Goal: Entertainment & Leisure: Consume media (video, audio)

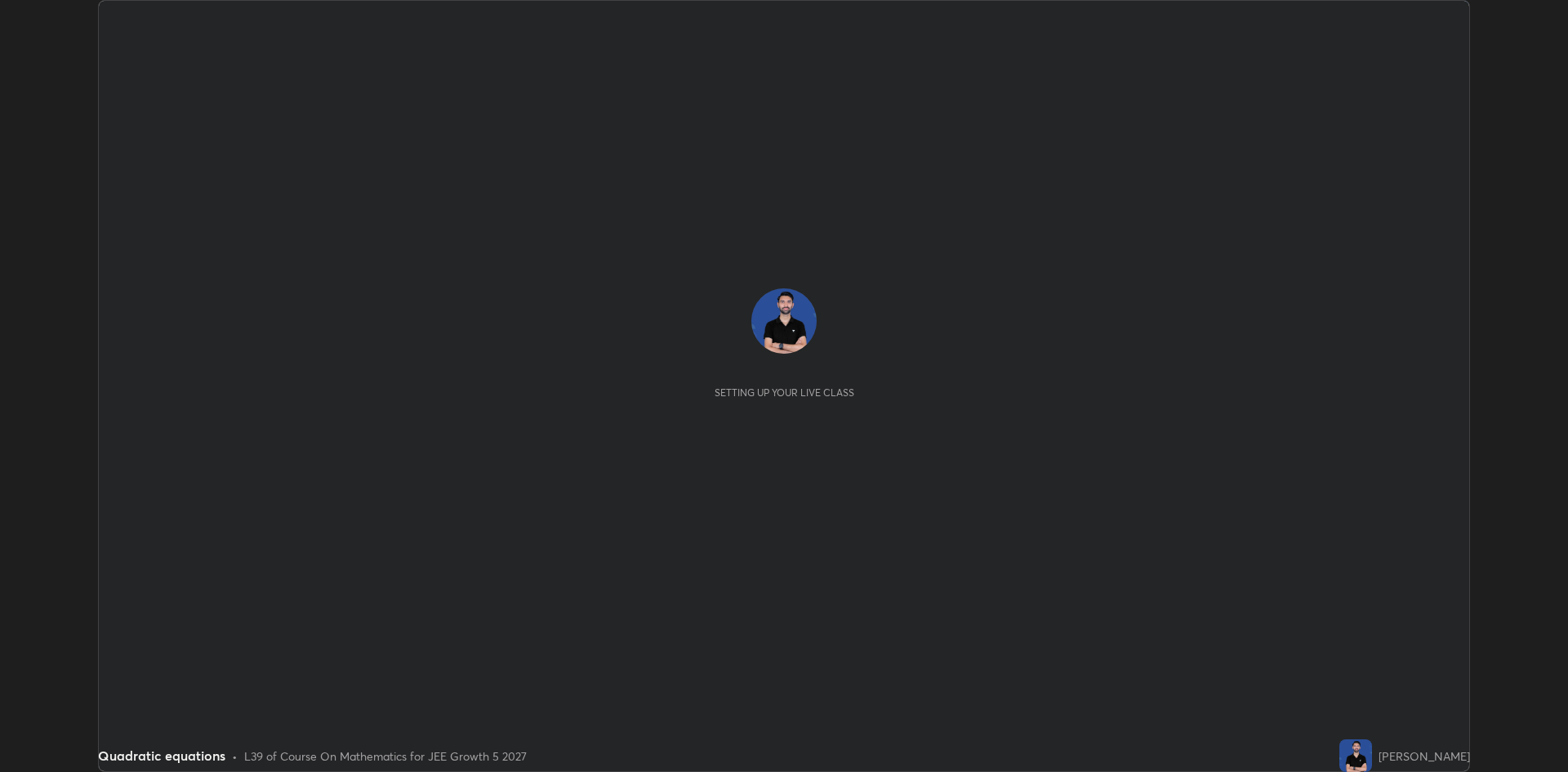
scroll to position [772, 1568]
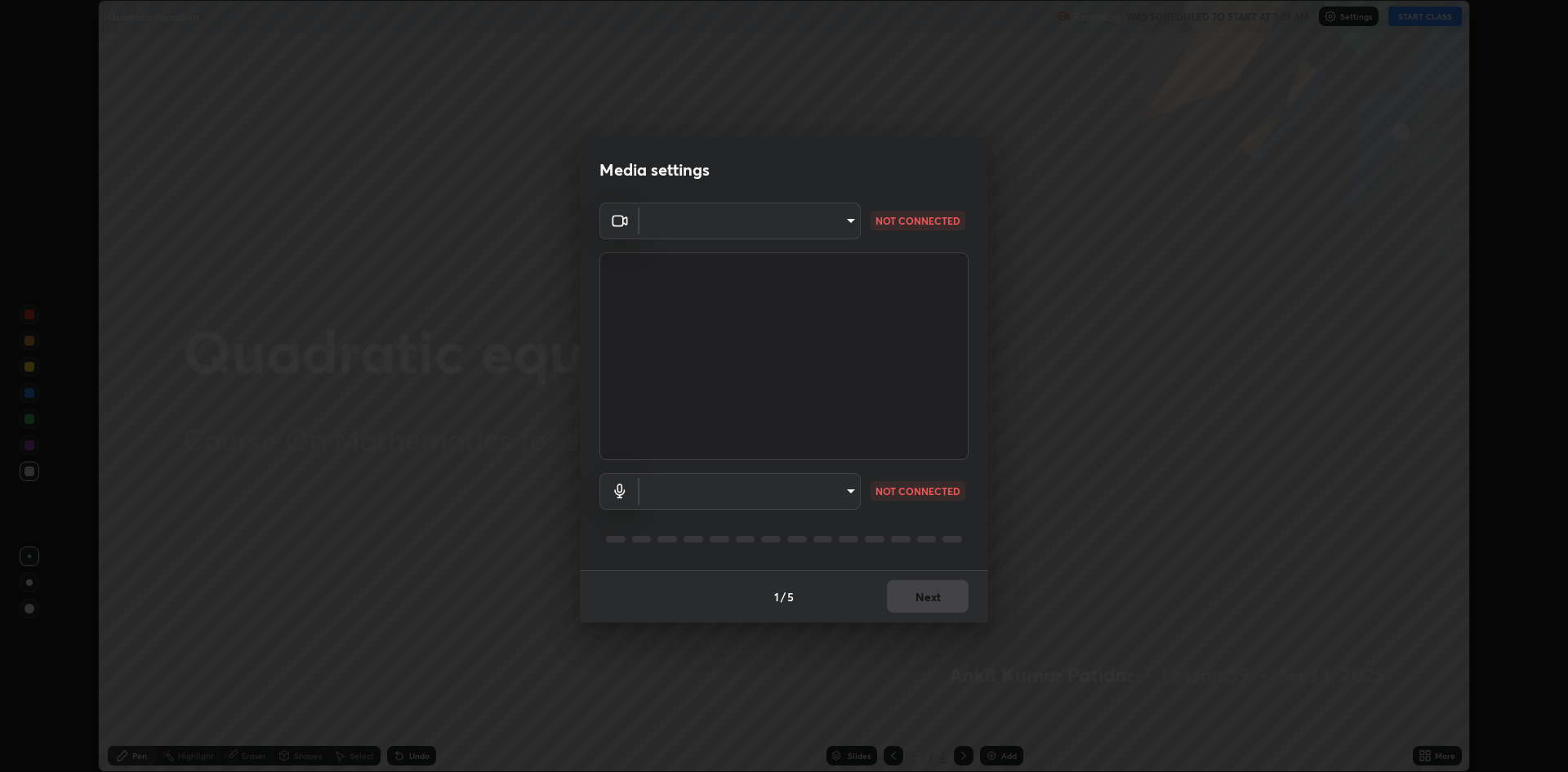
type input "4aa3fc4db5daf42f64ae76029740d14c7ae7dbd2fc7504494c2dc432ee42bb31"
type input "ee8db5839796f11c01ffb3c1ce742155c67aa3d1cfc9ff07d7d3e6ddcf14d6d5"
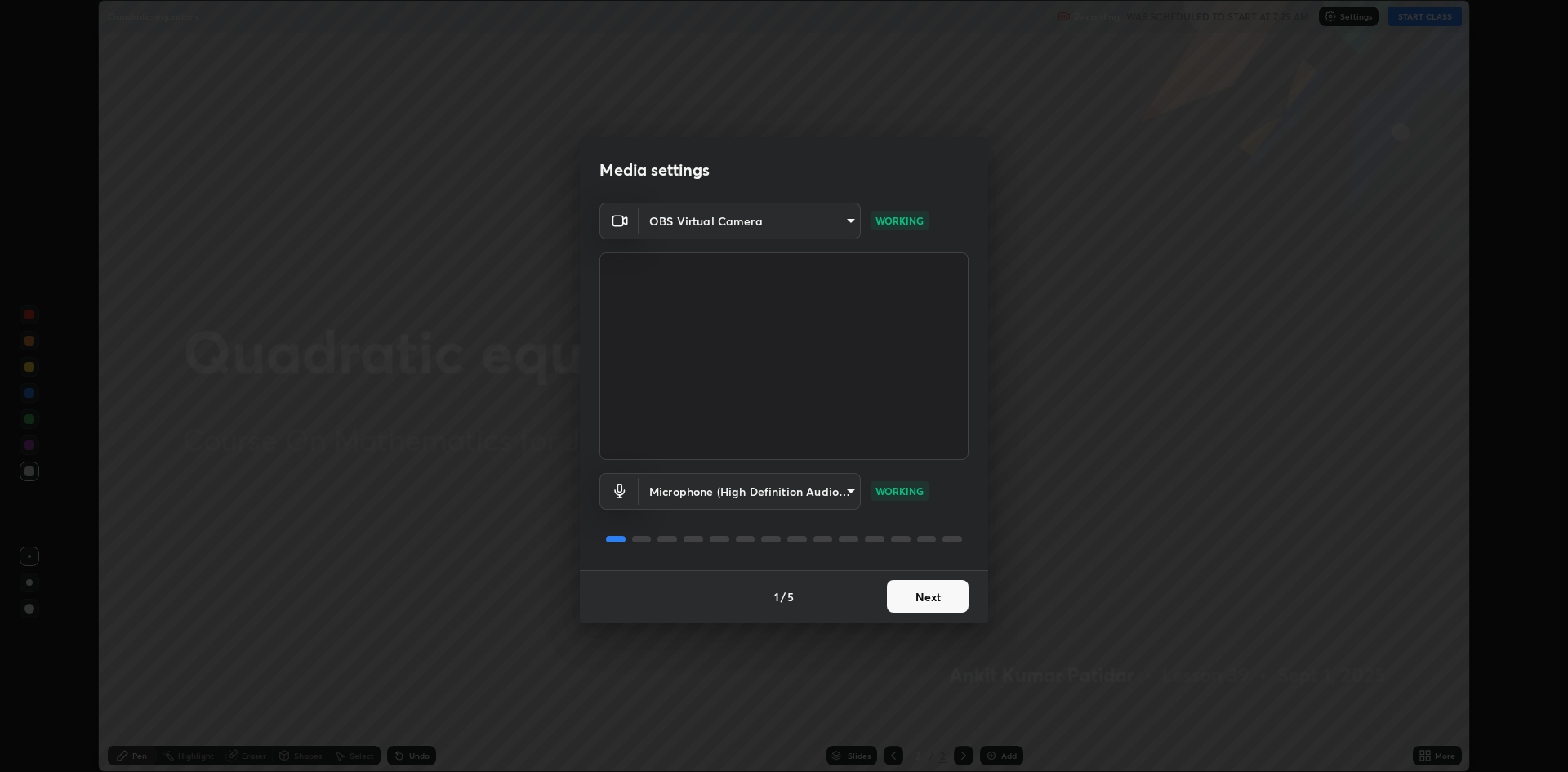
click at [923, 597] on button "Next" at bounding box center [928, 597] width 82 height 33
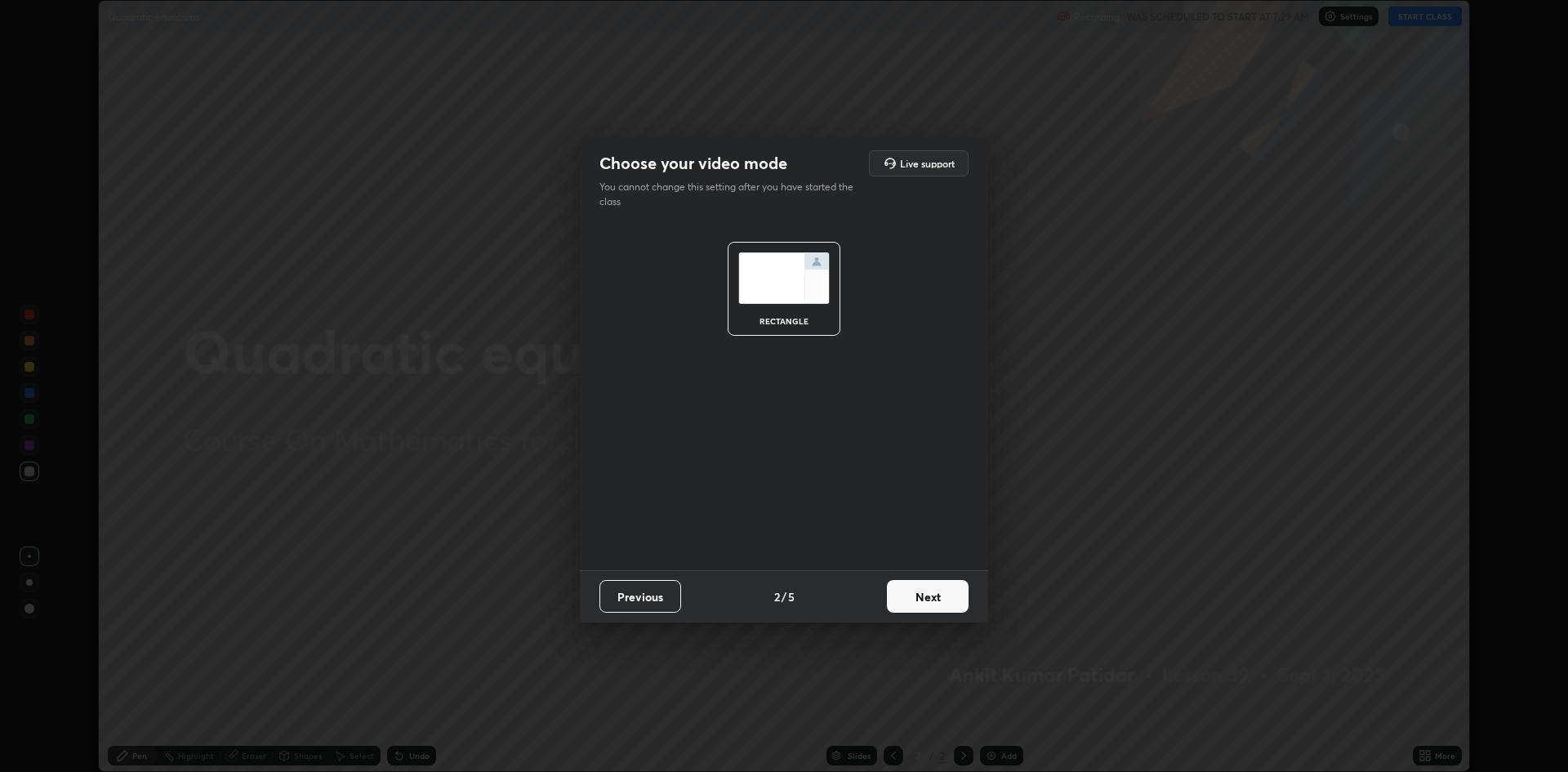
click at [923, 597] on button "Next" at bounding box center [928, 597] width 82 height 33
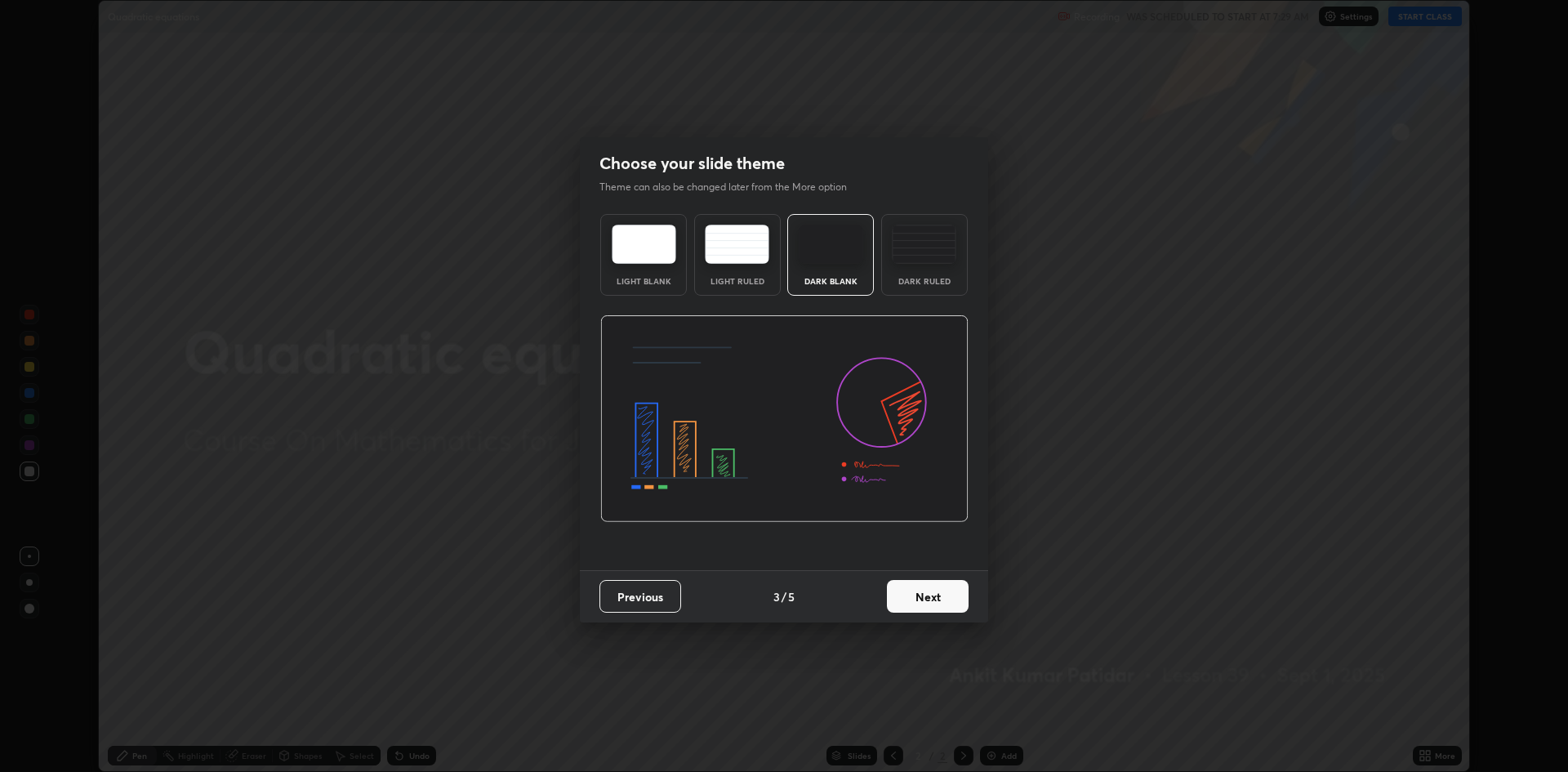
click at [927, 596] on button "Next" at bounding box center [928, 597] width 82 height 33
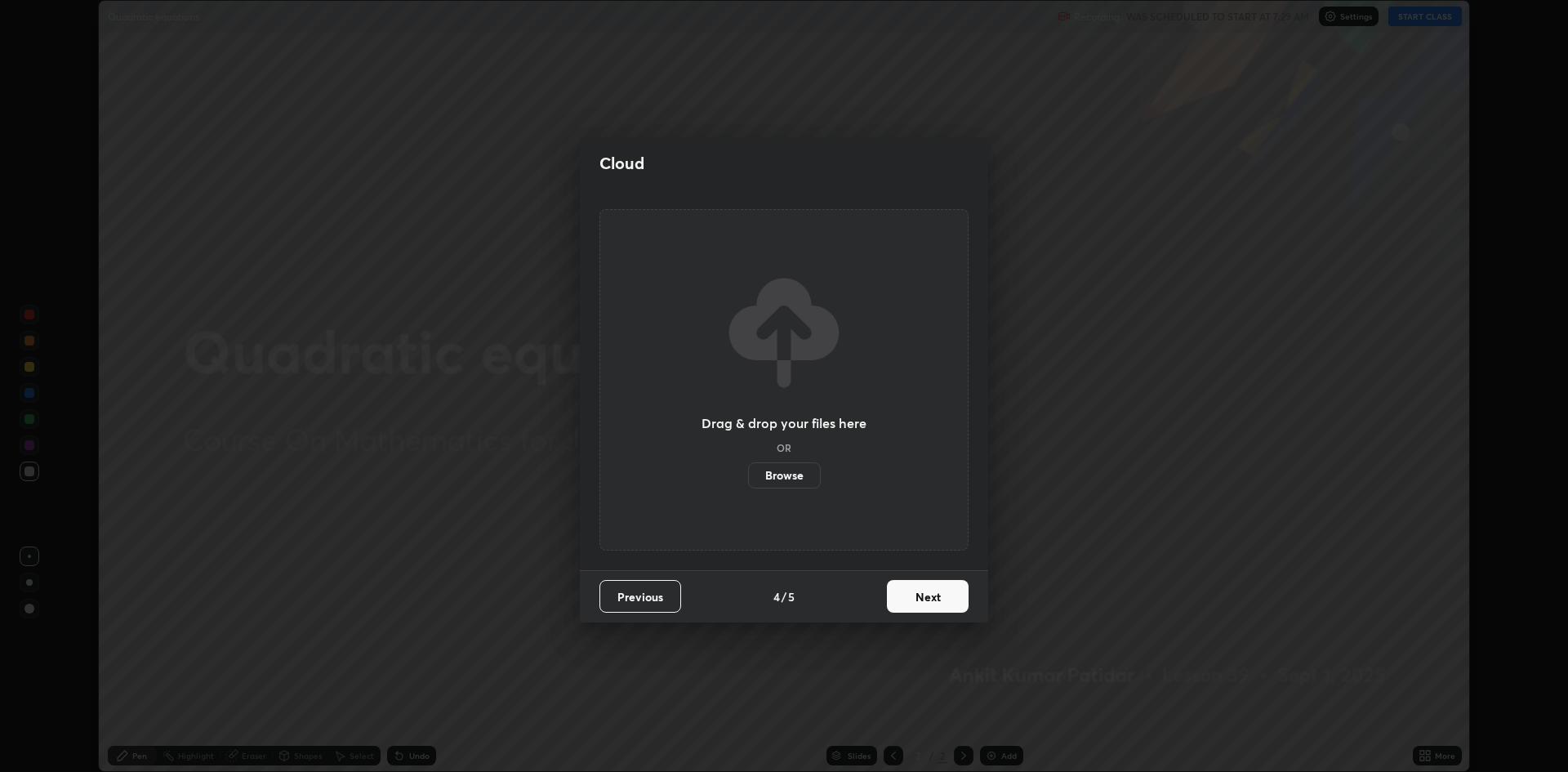
click at [927, 594] on button "Next" at bounding box center [928, 597] width 82 height 33
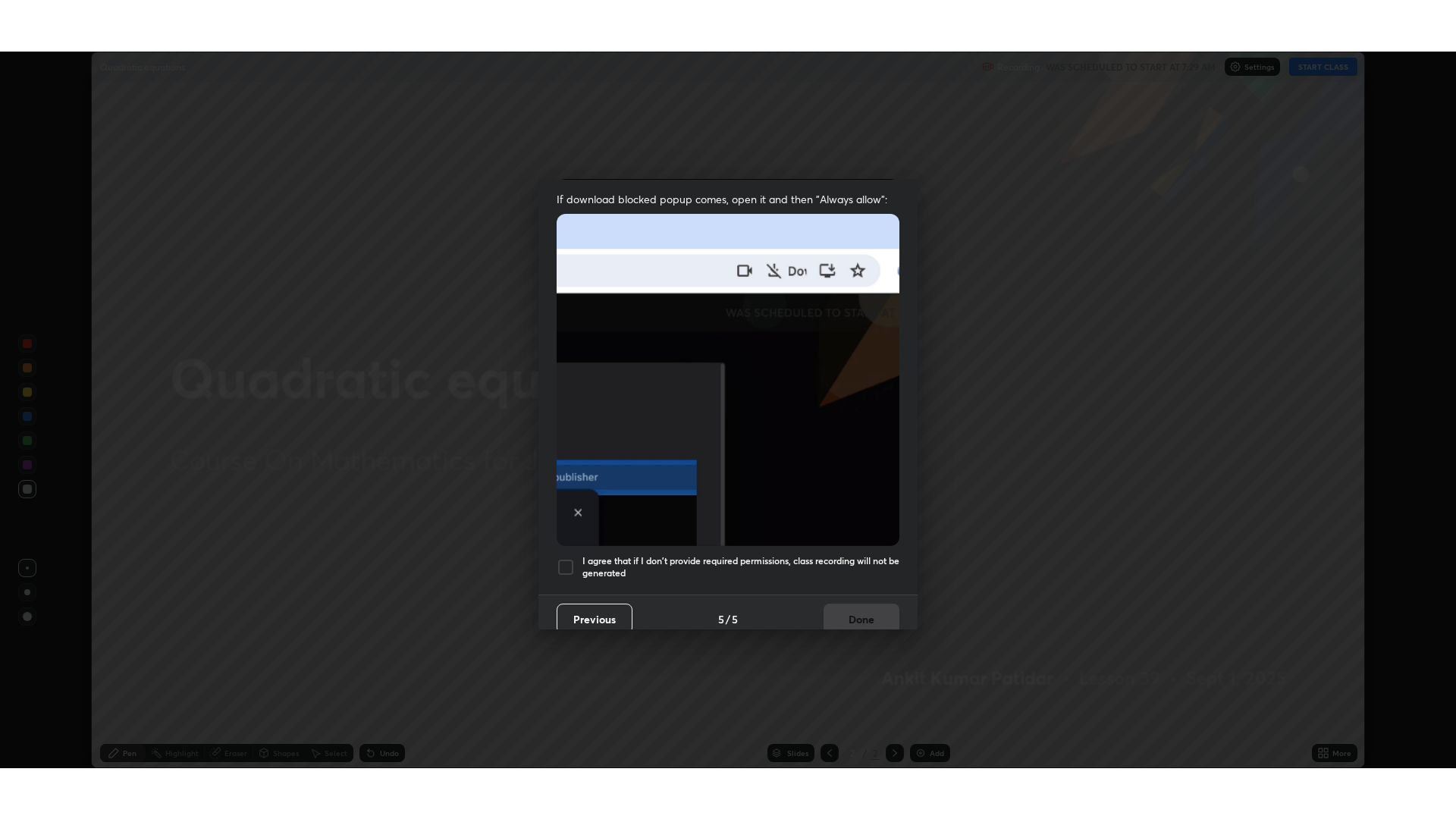
scroll to position [308, 0]
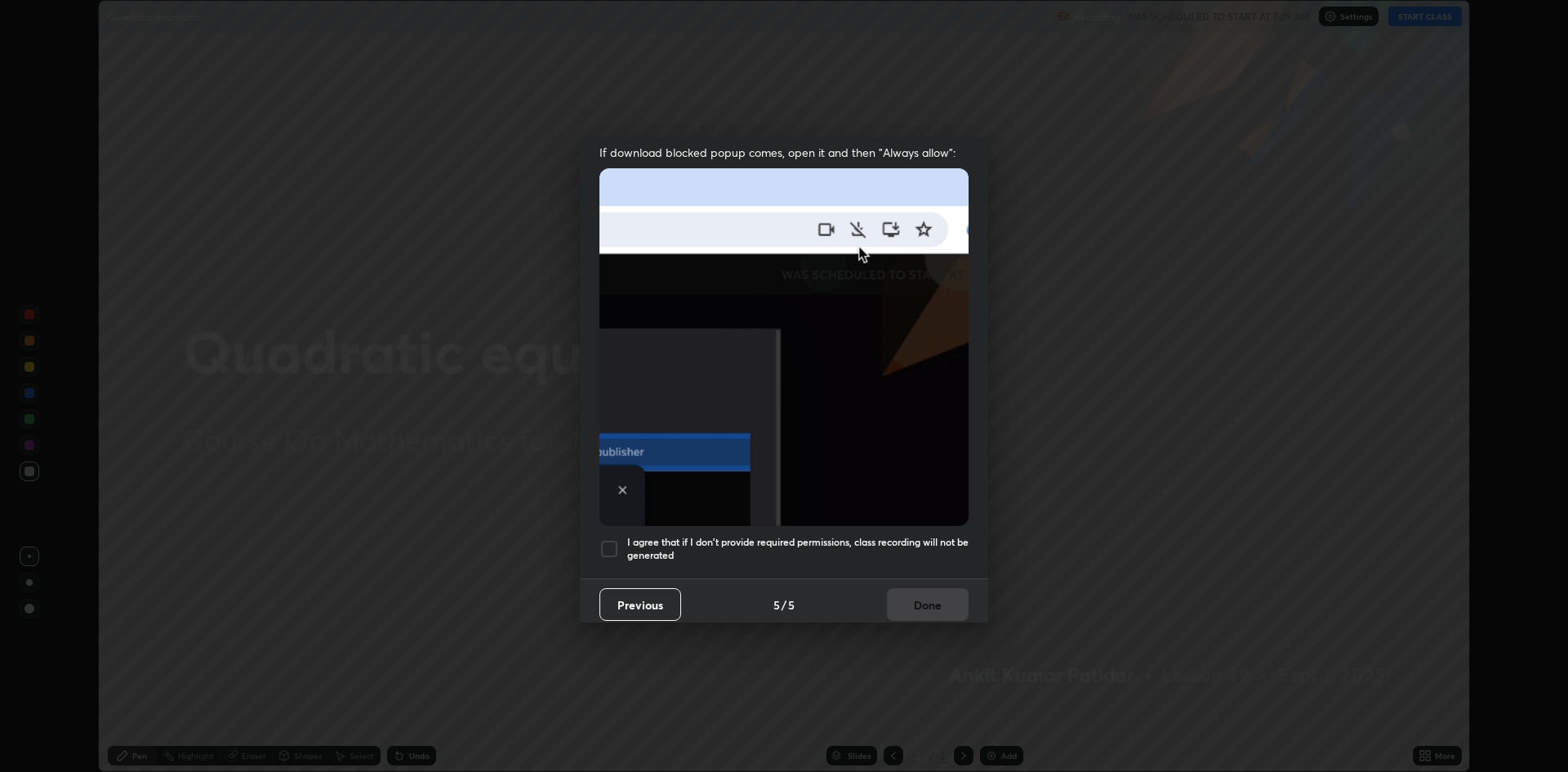
click at [615, 545] on div at bounding box center [610, 549] width 20 height 20
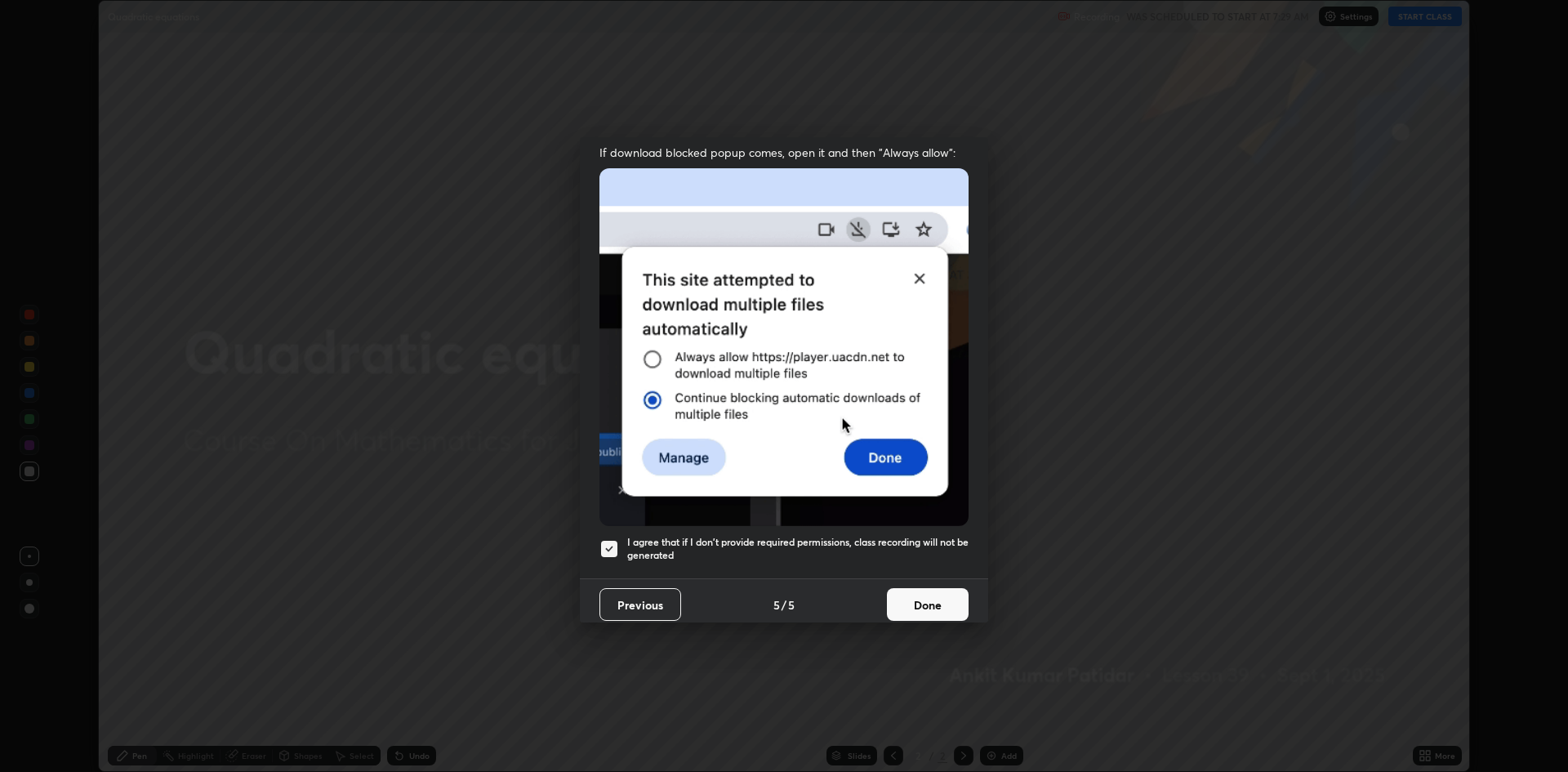
click at [922, 590] on button "Done" at bounding box center [928, 605] width 82 height 33
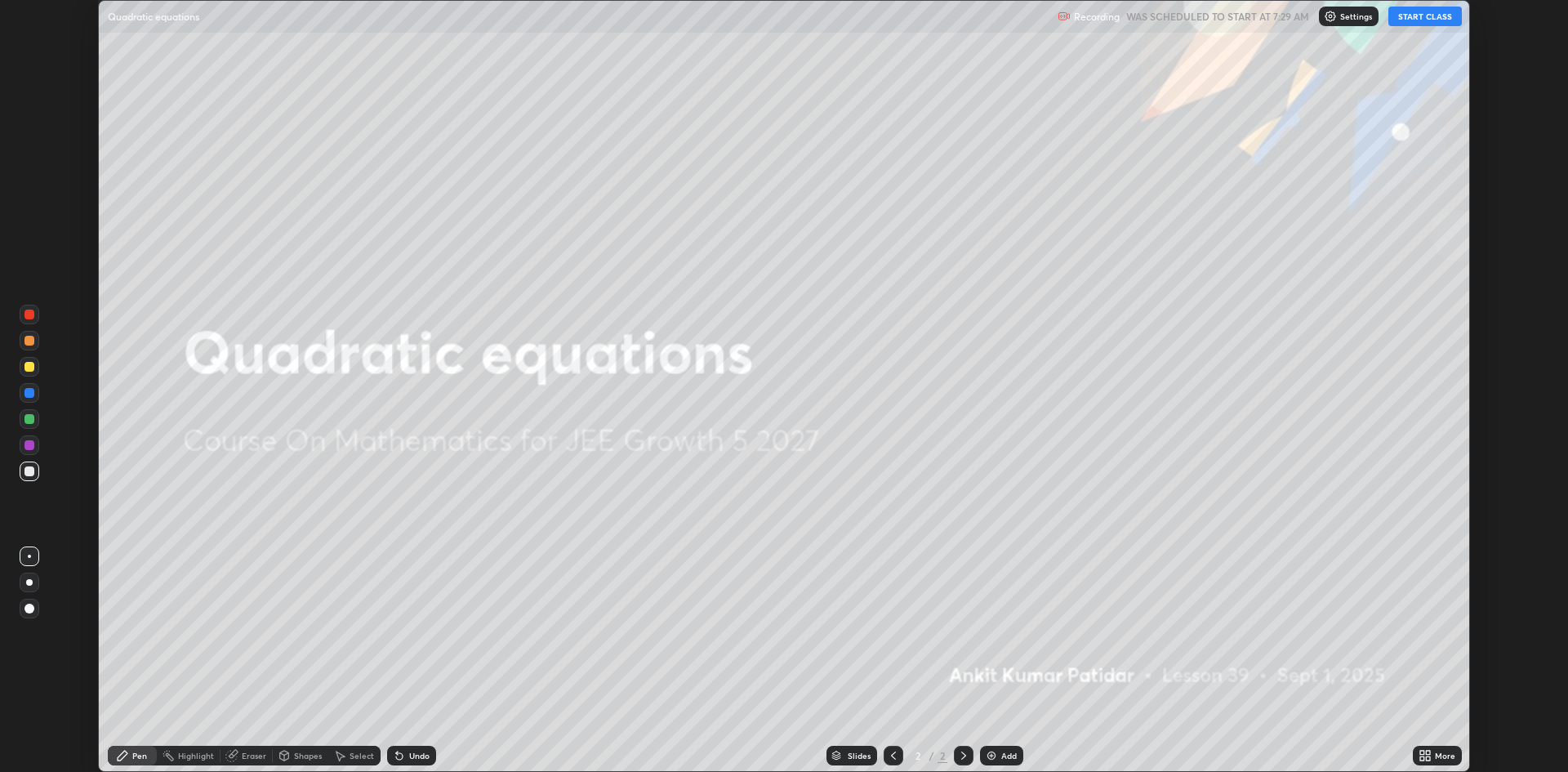
click at [1417, 19] on button "START CLASS" at bounding box center [1425, 16] width 74 height 20
click at [1426, 753] on icon at bounding box center [1427, 752] width 4 height 4
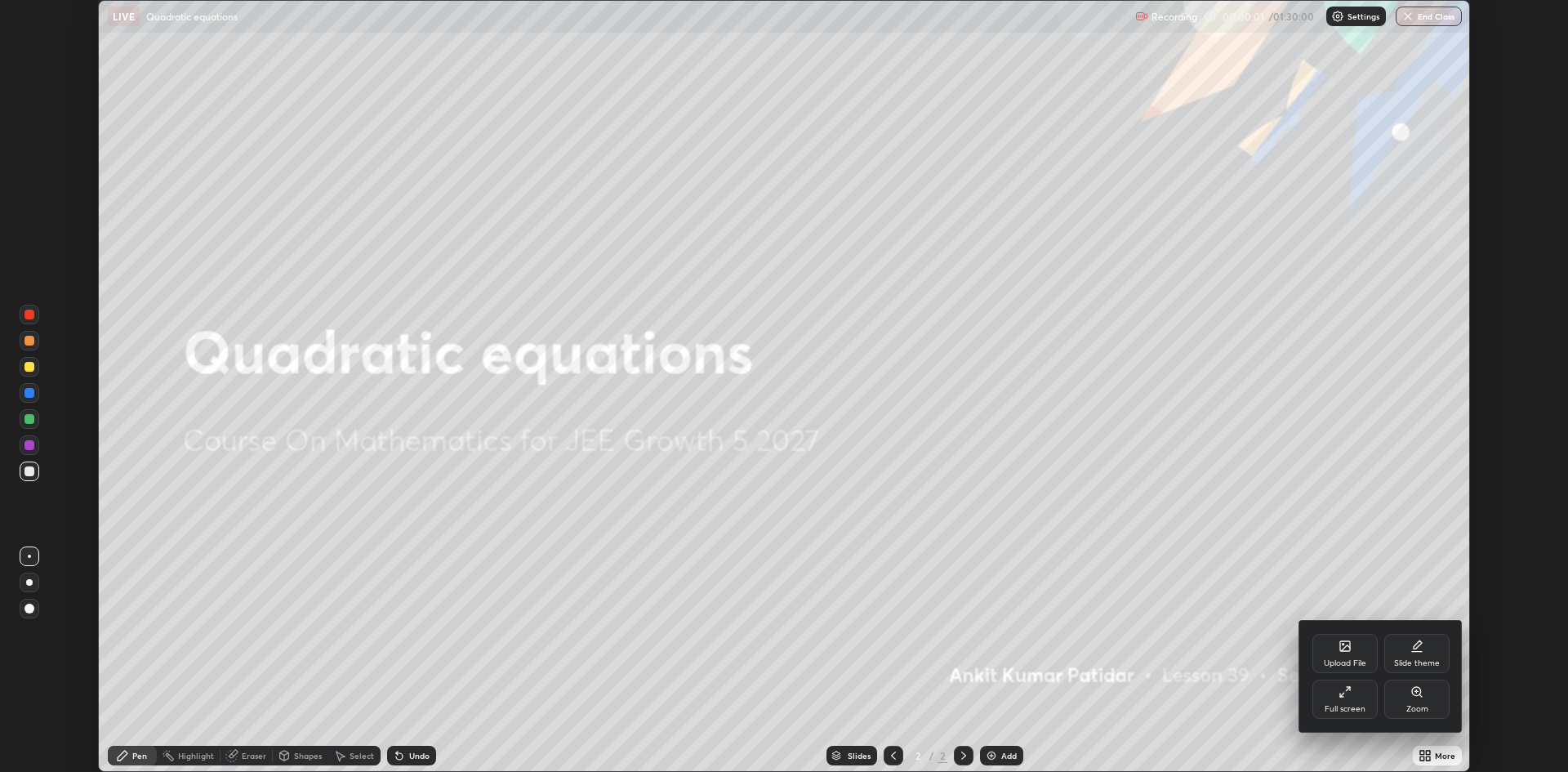
click at [1341, 696] on icon at bounding box center [1342, 695] width 4 height 4
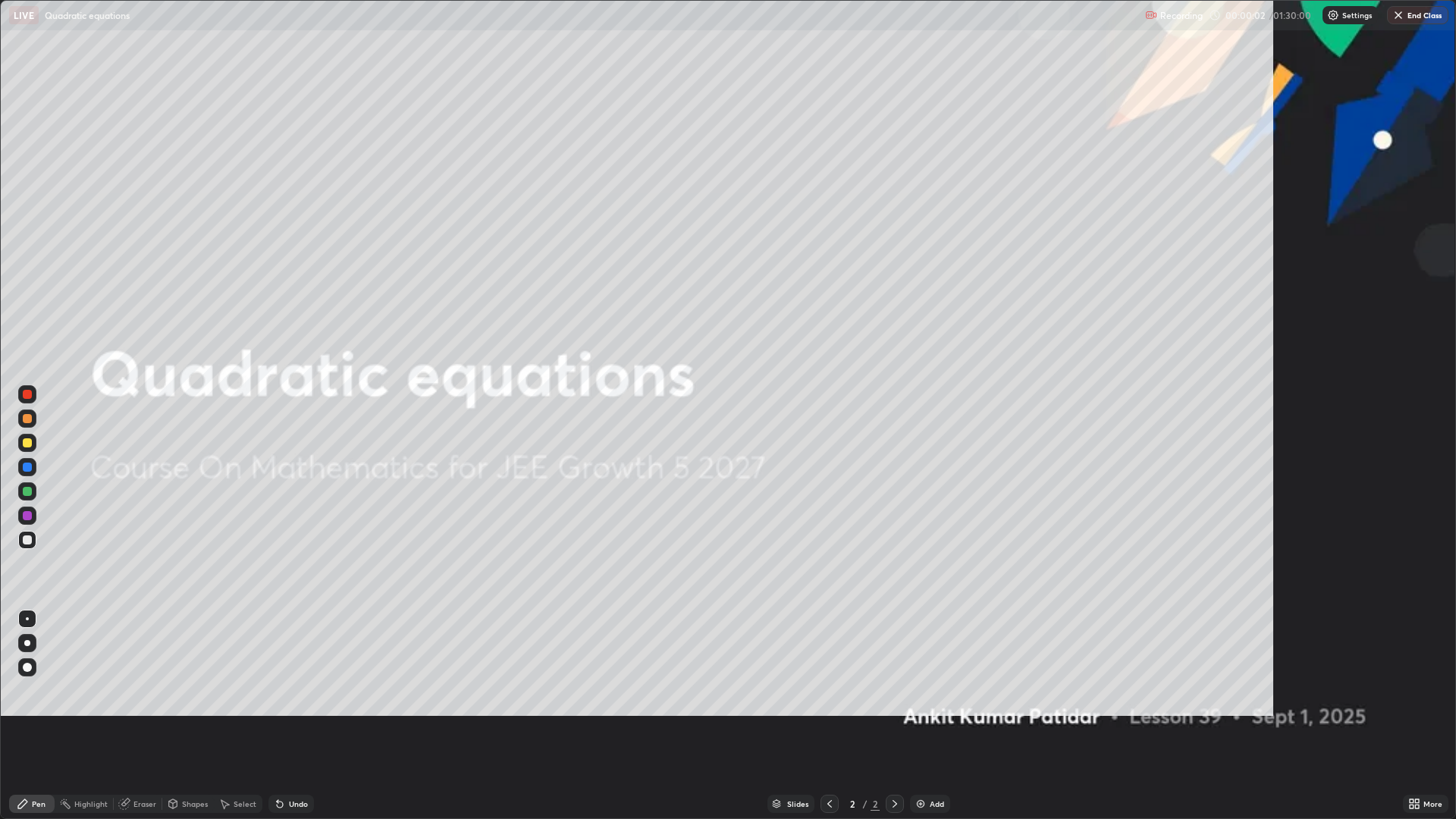
scroll to position [819, 1456]
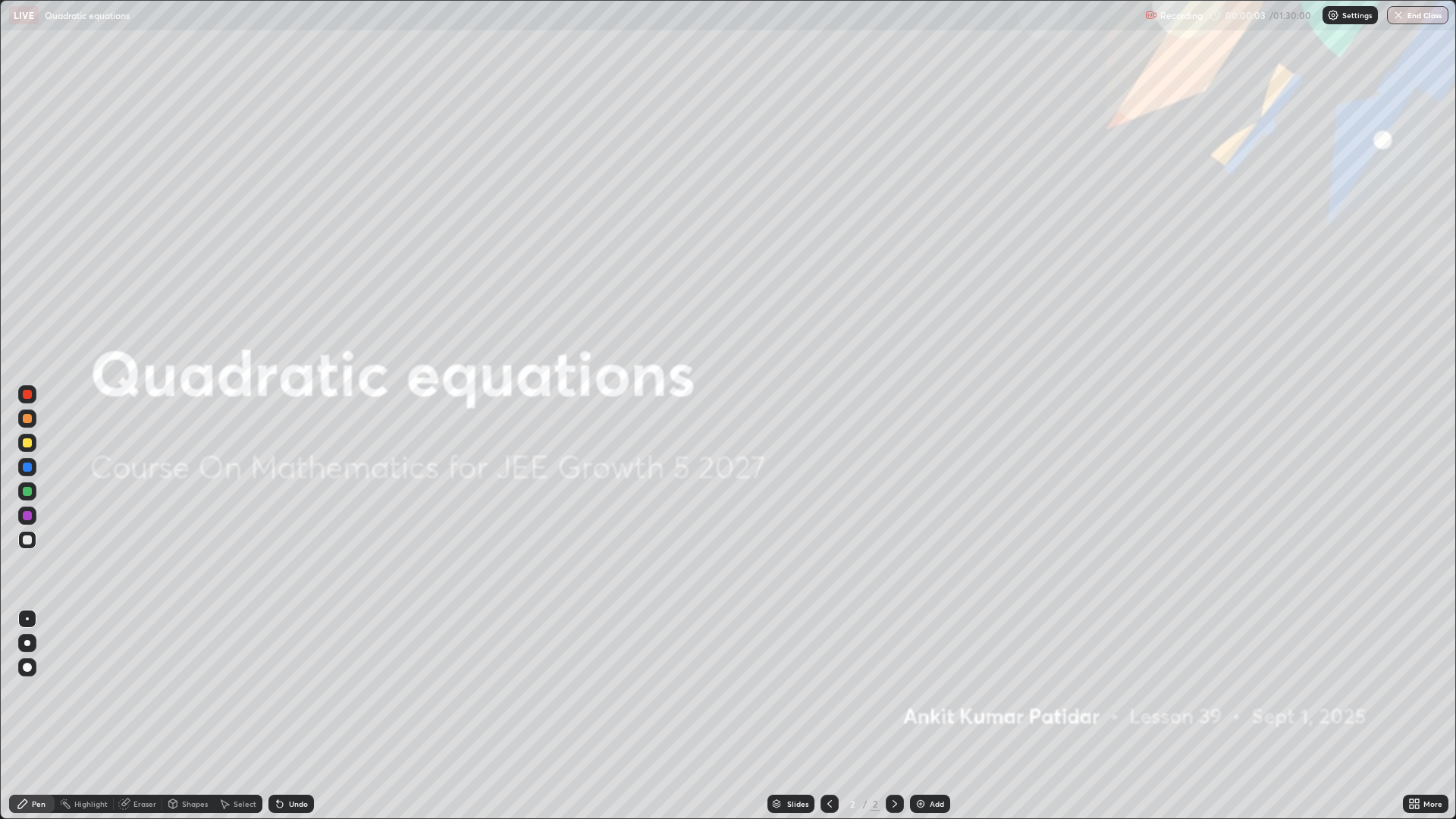
click at [930, 716] on div "Add" at bounding box center [936, 803] width 14 height 7
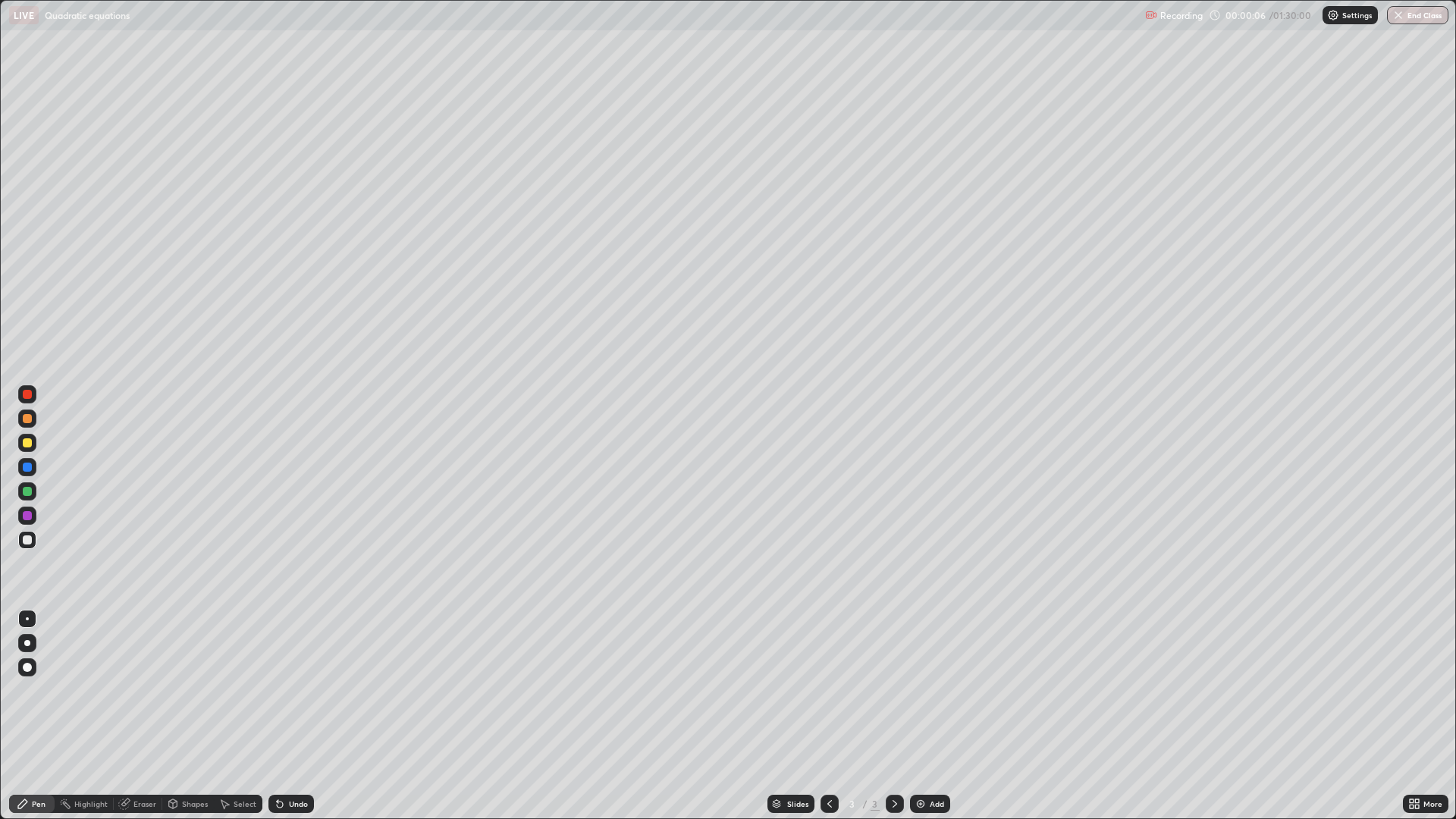
click at [27, 643] on div at bounding box center [26, 642] width 6 height 6
click at [144, 716] on div "Eraser" at bounding box center [145, 803] width 23 height 7
click at [24, 716] on icon at bounding box center [24, 749] width 2 height 2
click at [37, 716] on div "Pen" at bounding box center [31, 804] width 45 height 18
click at [289, 716] on div "Undo" at bounding box center [298, 803] width 19 height 7
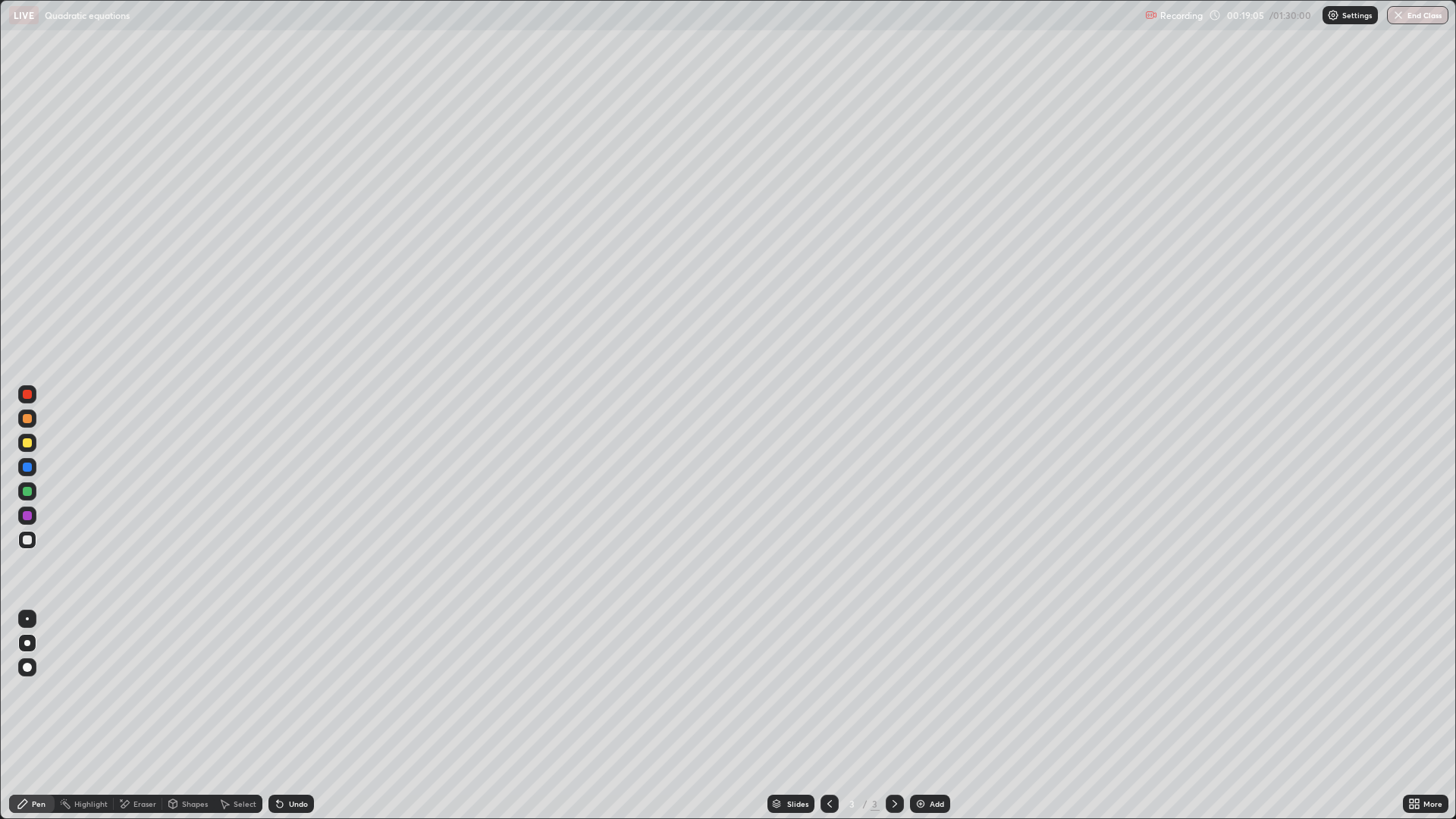
click at [925, 716] on img at bounding box center [921, 803] width 12 height 12
click at [285, 716] on div "Undo" at bounding box center [291, 804] width 45 height 18
click at [289, 716] on div "Undo" at bounding box center [298, 803] width 19 height 7
click at [290, 716] on div "Undo" at bounding box center [298, 803] width 19 height 7
click at [291, 716] on div "Undo" at bounding box center [298, 803] width 19 height 7
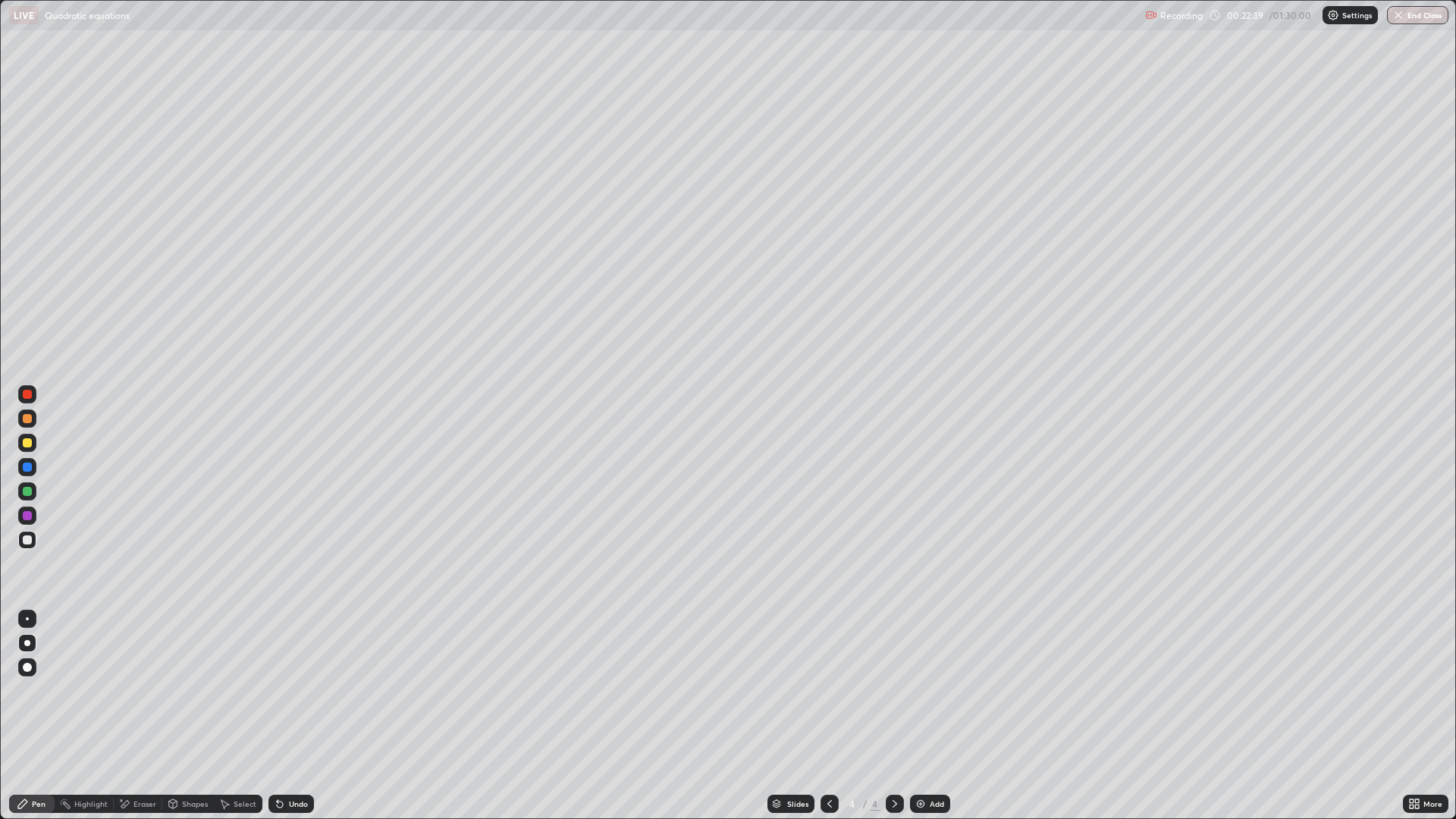
click at [31, 440] on div at bounding box center [27, 442] width 9 height 9
click at [297, 716] on div "Undo" at bounding box center [298, 803] width 19 height 7
click at [300, 716] on div "Undo" at bounding box center [298, 803] width 19 height 7
click at [299, 716] on div "Undo" at bounding box center [298, 803] width 19 height 7
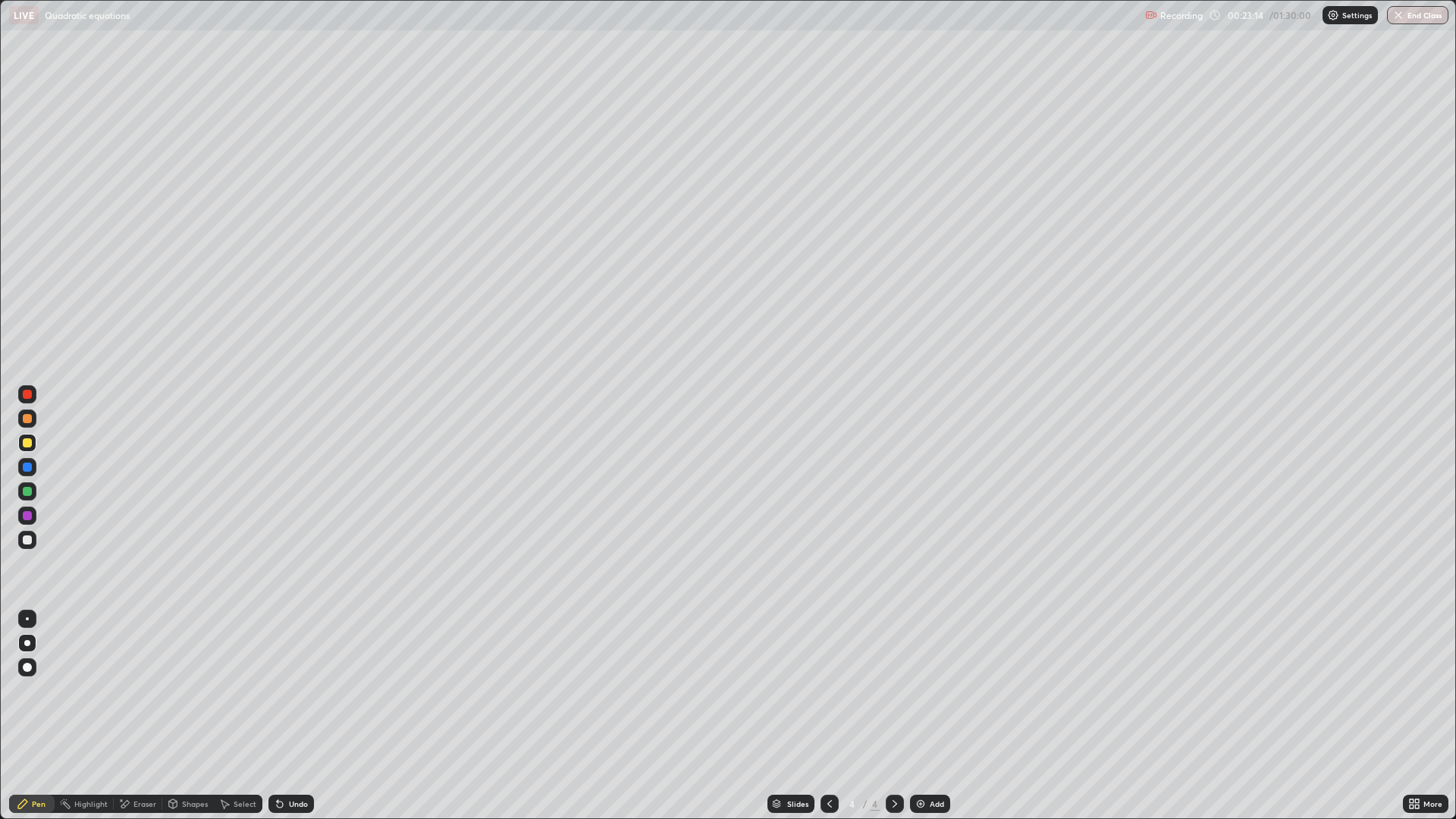
click at [293, 716] on div "Undo" at bounding box center [298, 803] width 19 height 7
click at [303, 716] on div "Undo" at bounding box center [298, 803] width 19 height 7
click at [932, 716] on div "Add" at bounding box center [936, 803] width 14 height 7
click at [827, 716] on icon at bounding box center [830, 803] width 12 height 12
click at [888, 716] on icon at bounding box center [894, 803] width 12 height 12
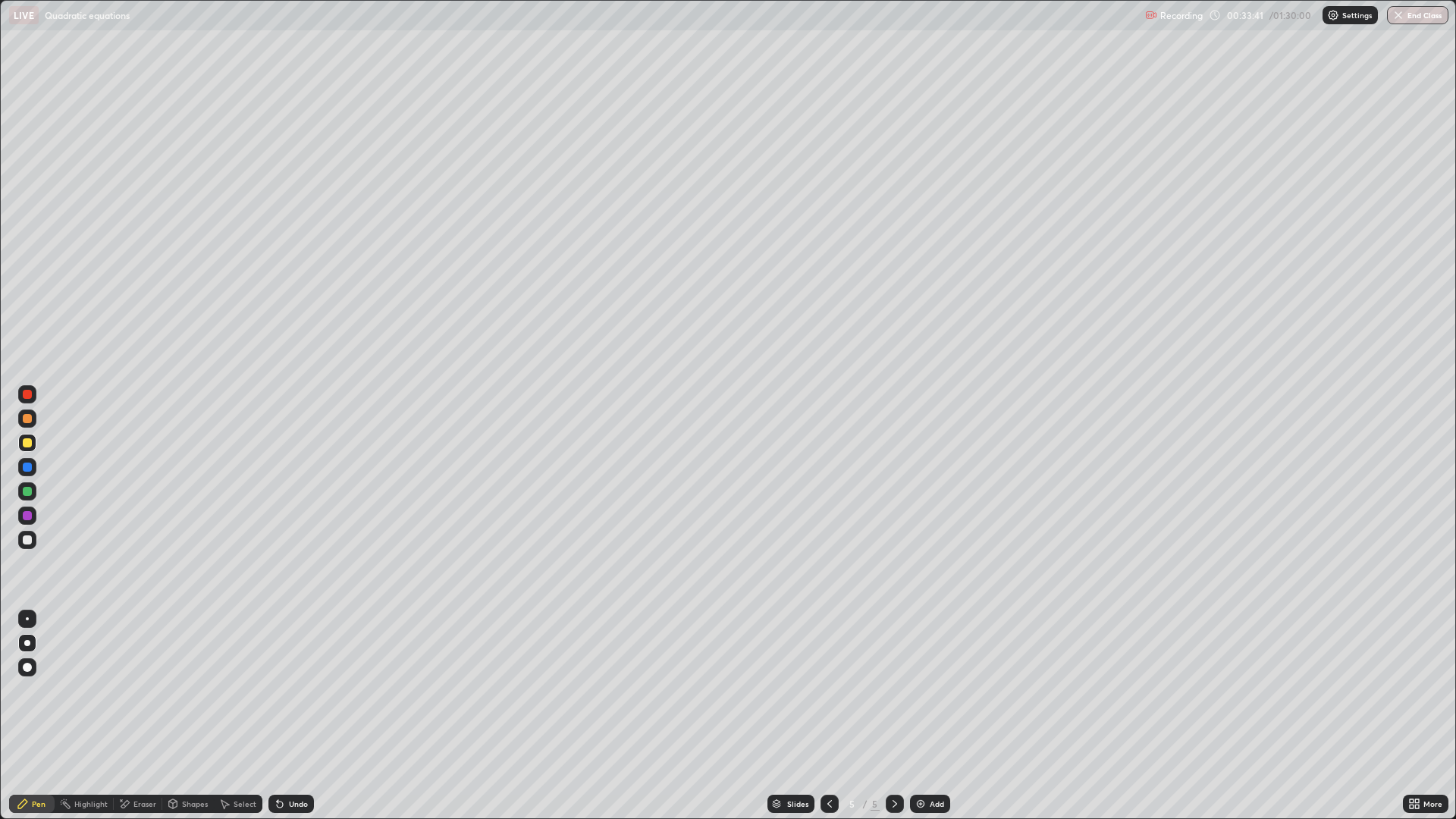
click at [824, 716] on icon at bounding box center [830, 803] width 12 height 12
click at [895, 716] on icon at bounding box center [894, 803] width 12 height 12
click at [134, 716] on div "Eraser" at bounding box center [145, 803] width 23 height 7
click at [50, 716] on div "Pen" at bounding box center [31, 804] width 45 height 18
click at [290, 716] on div "Undo" at bounding box center [298, 803] width 19 height 7
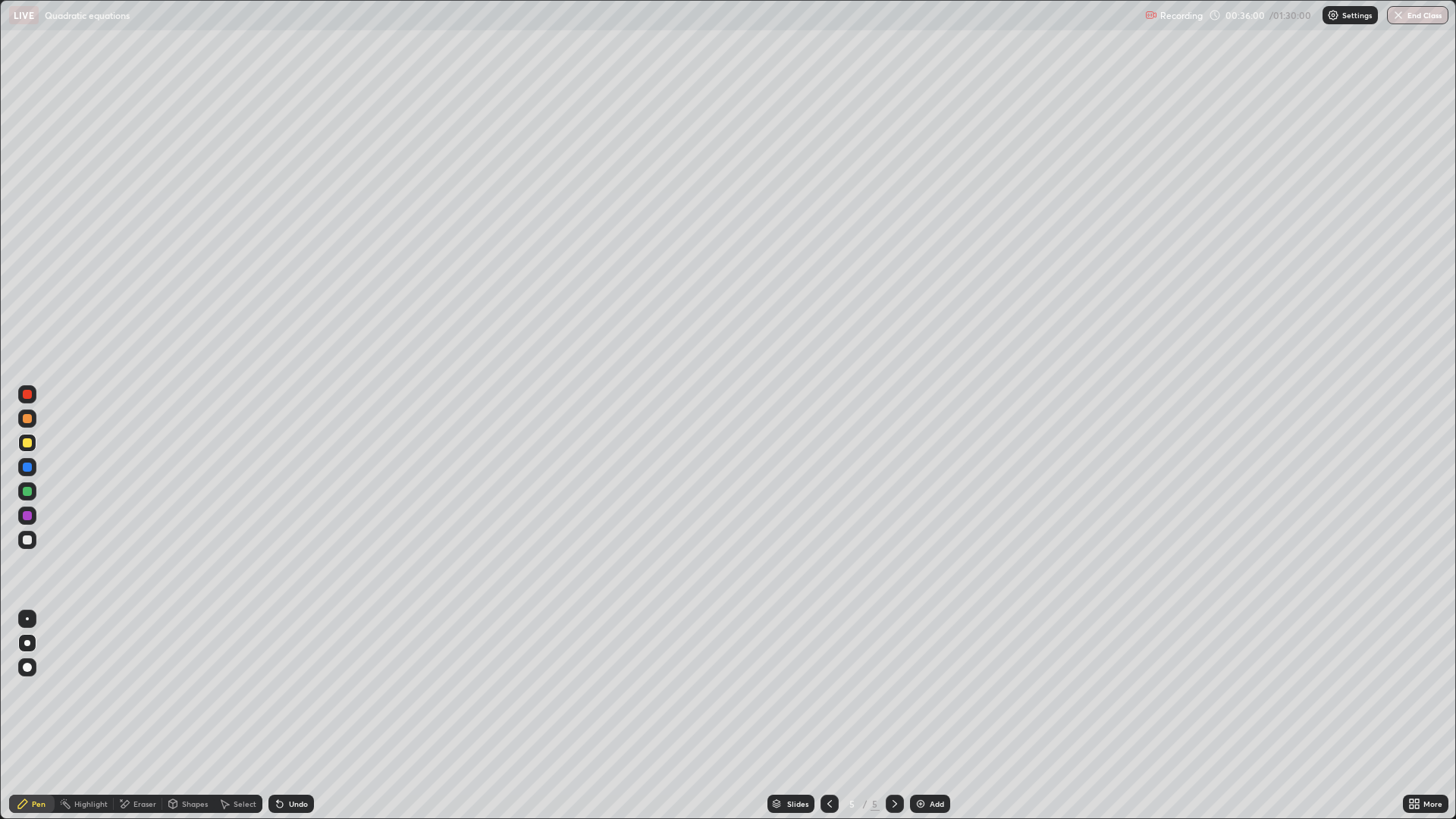
click at [296, 716] on div "Undo" at bounding box center [298, 803] width 19 height 7
click at [930, 716] on div "Add" at bounding box center [936, 803] width 14 height 7
click at [27, 540] on div at bounding box center [27, 540] width 9 height 9
click at [828, 716] on icon at bounding box center [830, 803] width 12 height 12
click at [295, 716] on div "Undo" at bounding box center [298, 803] width 19 height 7
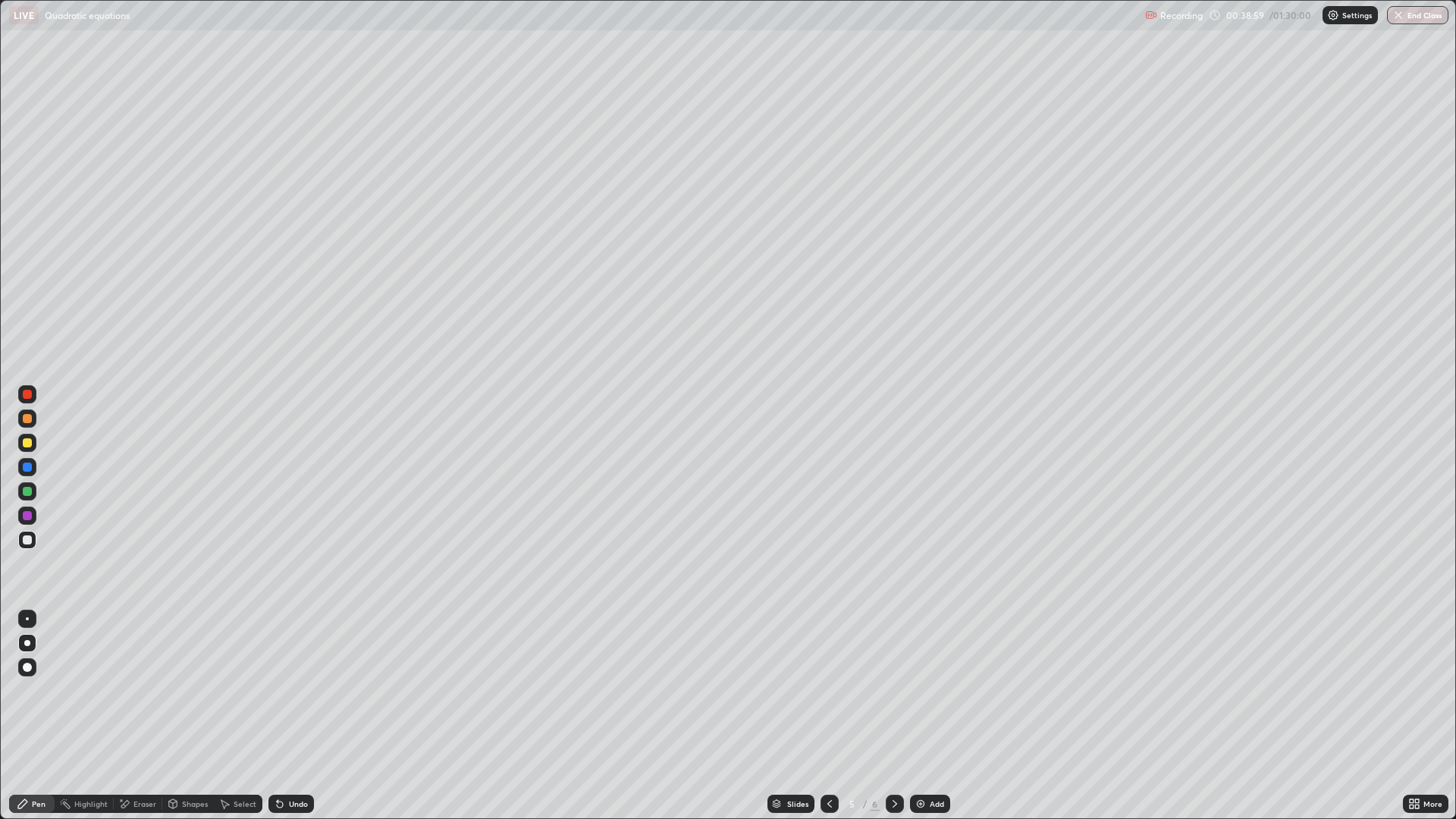
click at [895, 716] on icon at bounding box center [894, 803] width 12 height 12
click at [286, 716] on div "Undo" at bounding box center [291, 804] width 45 height 18
click at [290, 716] on div "Undo" at bounding box center [291, 804] width 45 height 18
click at [134, 716] on div "Eraser" at bounding box center [145, 803] width 23 height 7
click at [36, 716] on div "Pen" at bounding box center [39, 803] width 14 height 7
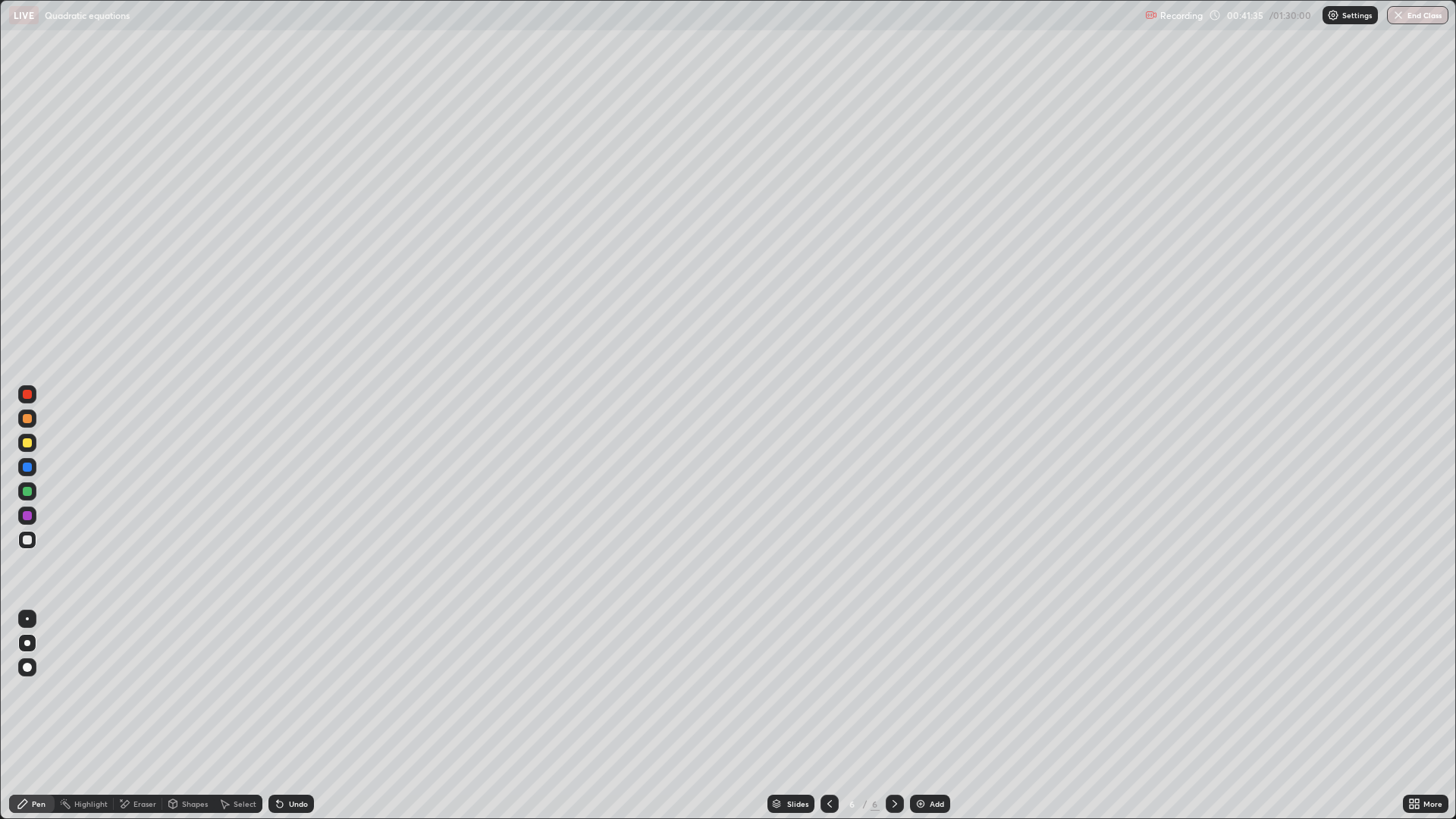
click at [302, 716] on div "Undo" at bounding box center [291, 804] width 45 height 18
click at [295, 716] on div "Undo" at bounding box center [298, 803] width 19 height 7
drag, startPoint x: 128, startPoint y: 793, endPoint x: 135, endPoint y: 798, distance: 8.6
click at [135, 716] on div "Eraser" at bounding box center [138, 803] width 49 height 31
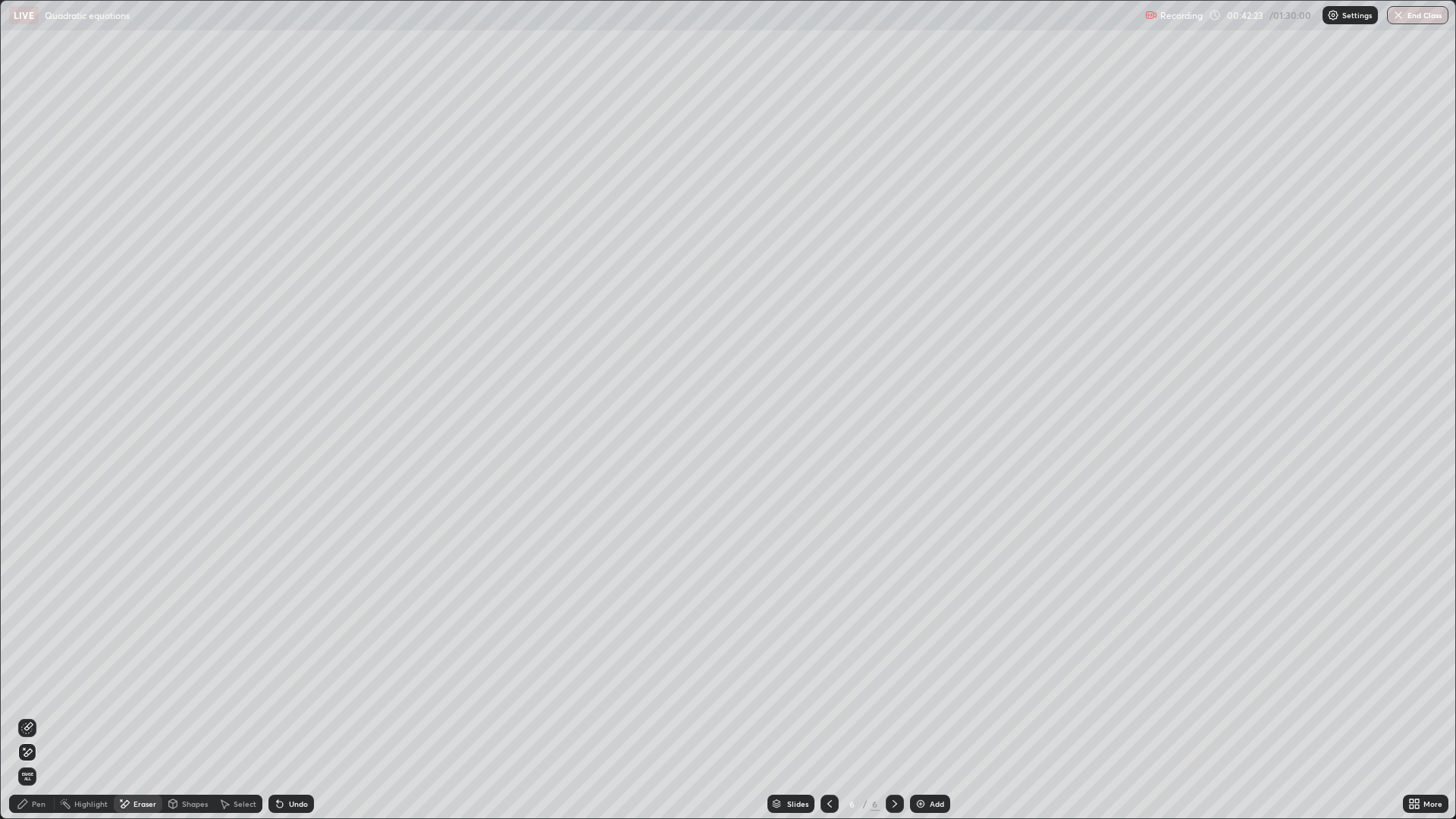
click at [19, 716] on div "Pen" at bounding box center [31, 804] width 45 height 18
click at [299, 716] on div "Undo" at bounding box center [291, 804] width 45 height 18
click at [345, 716] on div "LIVE Quadratic equations Recording 00:42:36 / 01:30:00 Settings End Class Setti…" at bounding box center [728, 409] width 1456 height 819
click at [235, 716] on div "Select" at bounding box center [245, 803] width 23 height 7
click at [143, 716] on div "Eraser" at bounding box center [145, 803] width 23 height 7
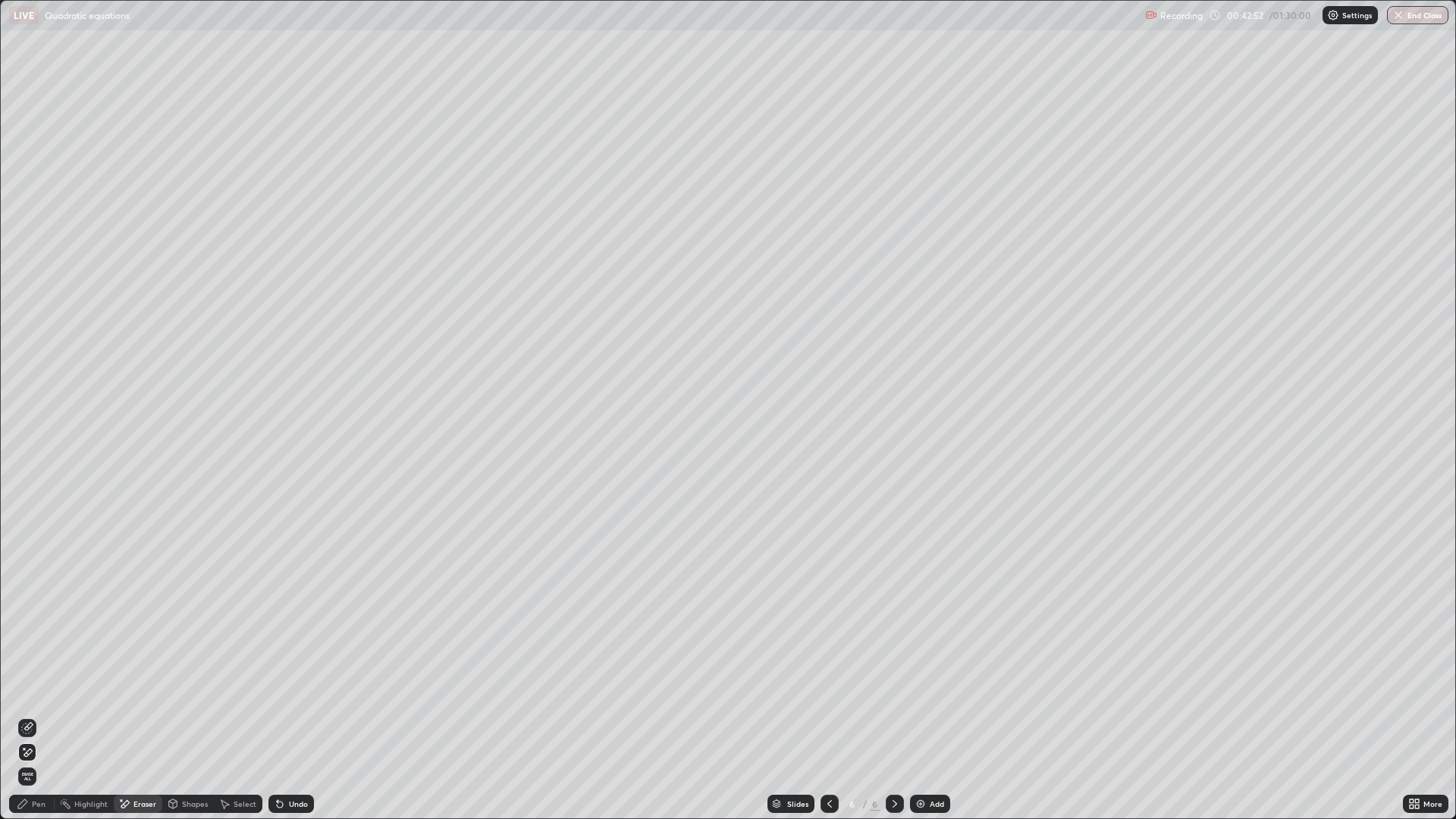
click at [34, 716] on div "Pen" at bounding box center [31, 804] width 45 height 18
click at [142, 716] on div "Eraser" at bounding box center [145, 803] width 23 height 7
click at [32, 716] on div "Pen" at bounding box center [31, 803] width 45 height 31
